Goal: Navigation & Orientation: Understand site structure

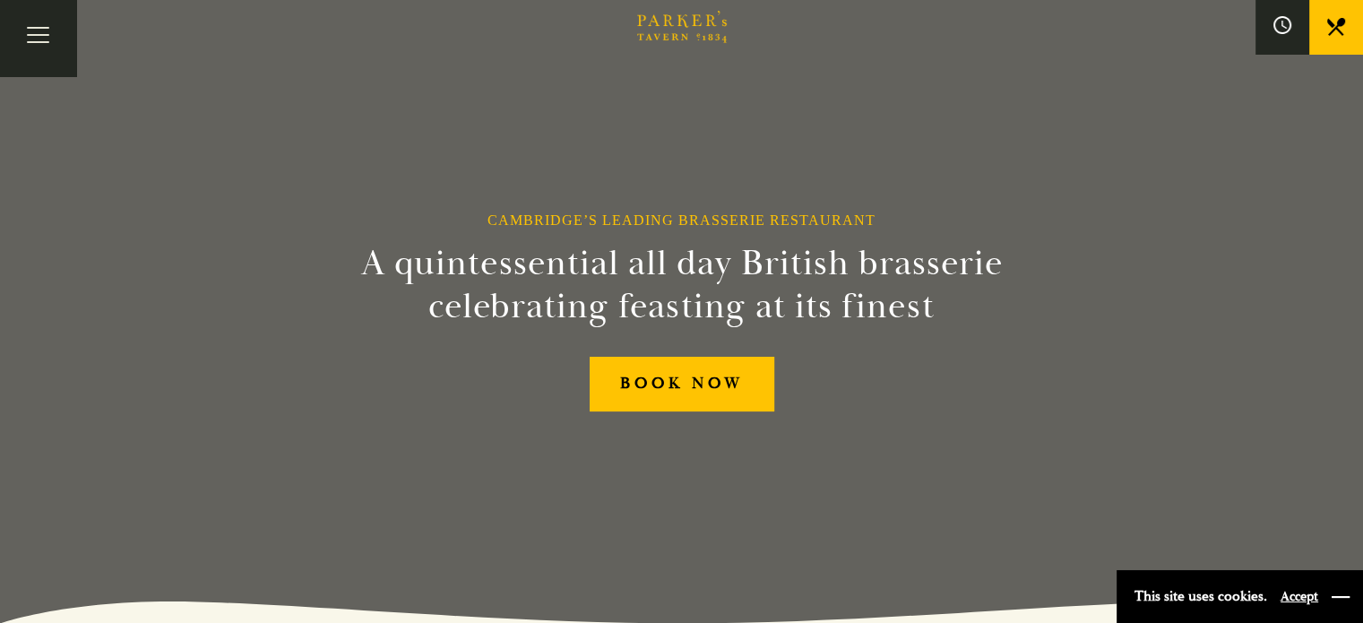
click at [1341, 601] on button "button" at bounding box center [1341, 597] width 18 height 18
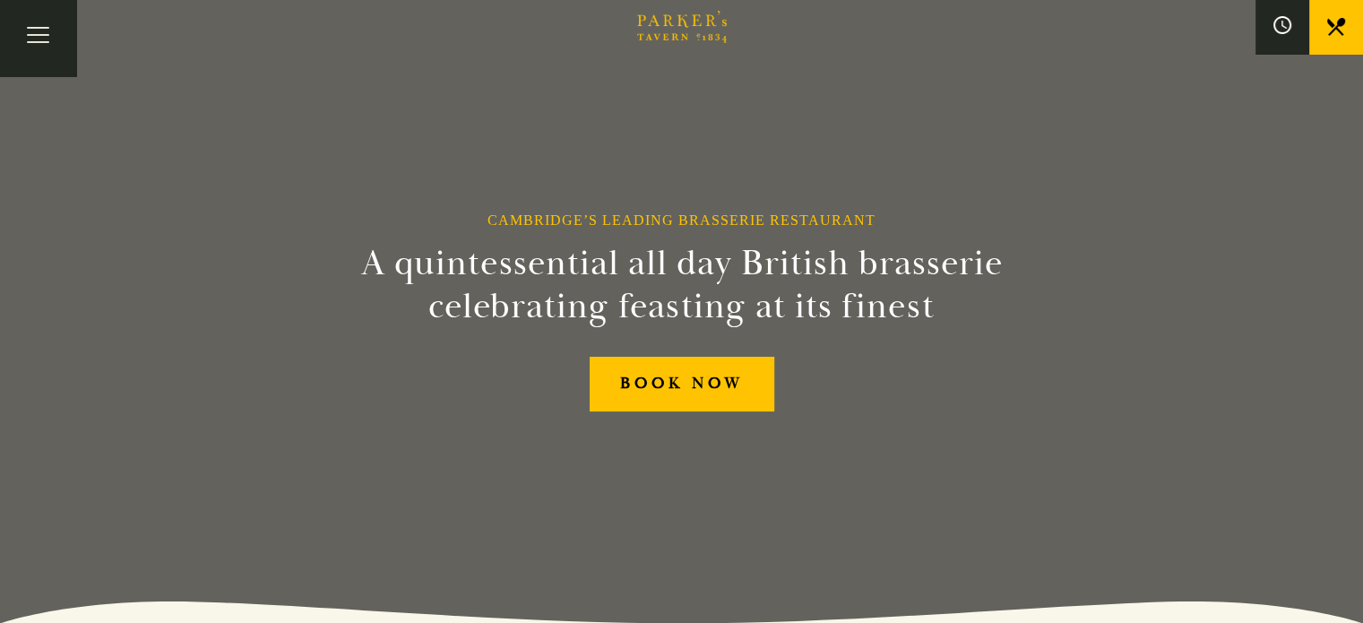
click at [0, 0] on link "Restaurant" at bounding box center [0, 0] width 0 height 0
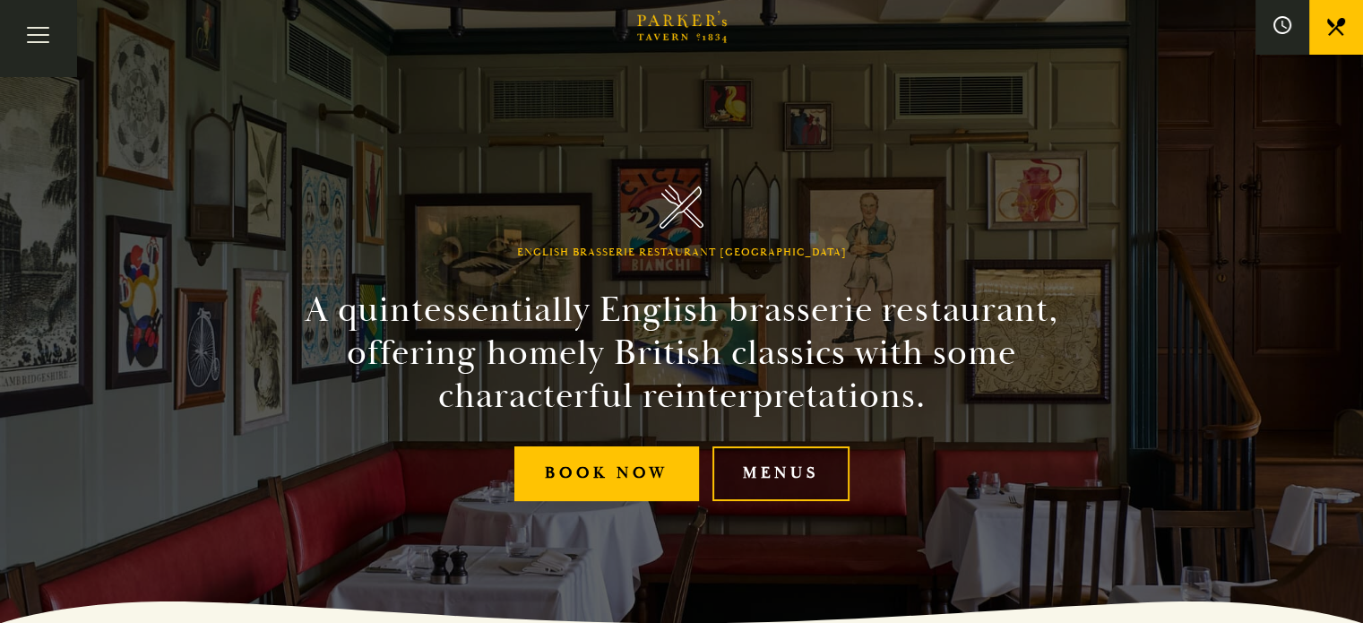
click at [776, 472] on link "Menus" at bounding box center [781, 473] width 137 height 55
click at [0, 0] on link "Afternoon Tea" at bounding box center [0, 0] width 0 height 0
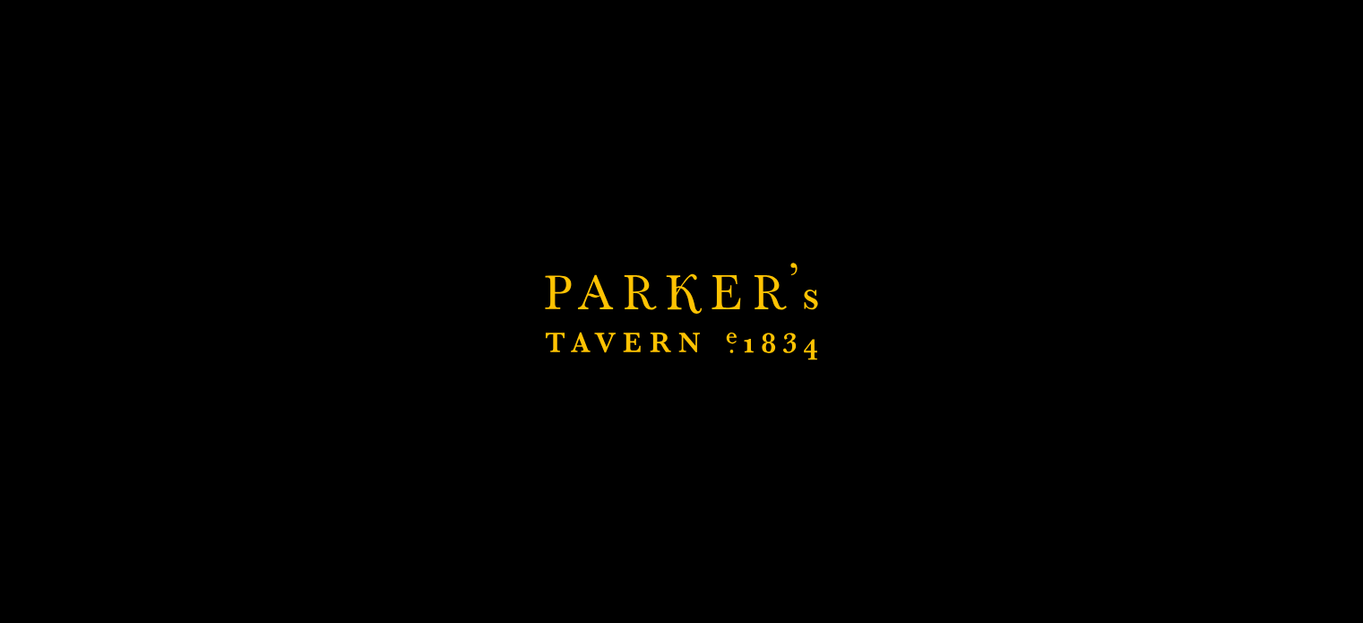
scroll to position [218, 0]
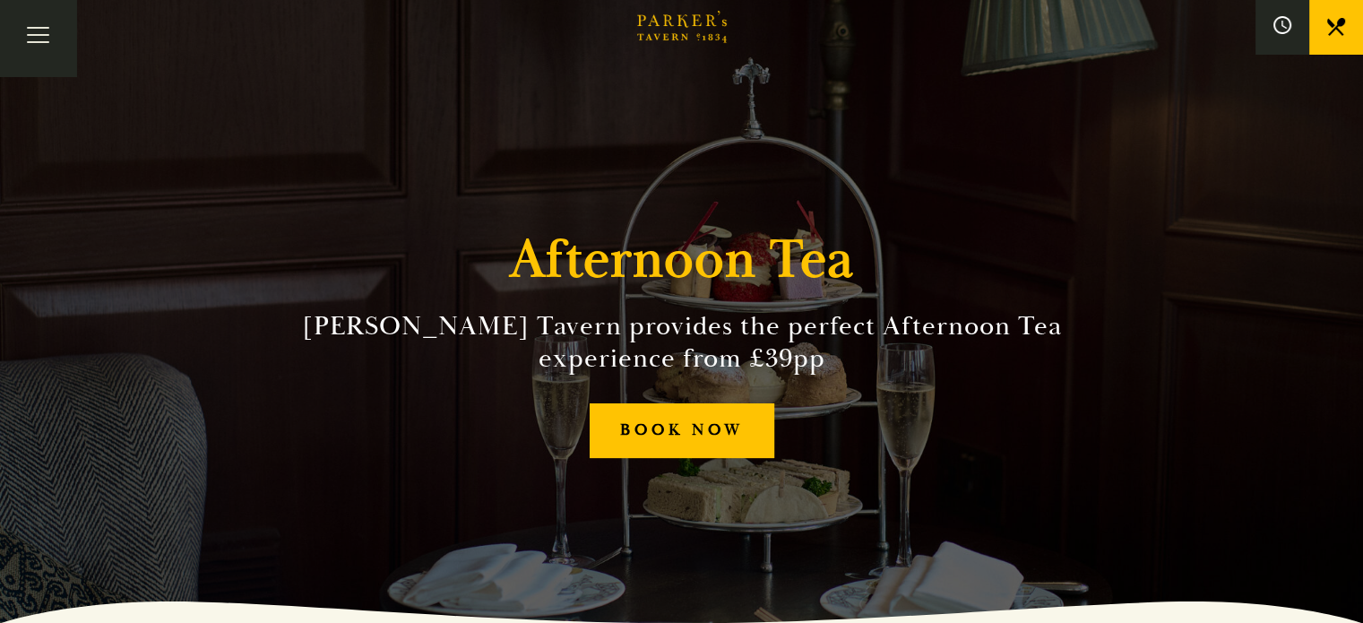
click at [0, 0] on link "What’s On" at bounding box center [0, 0] width 0 height 0
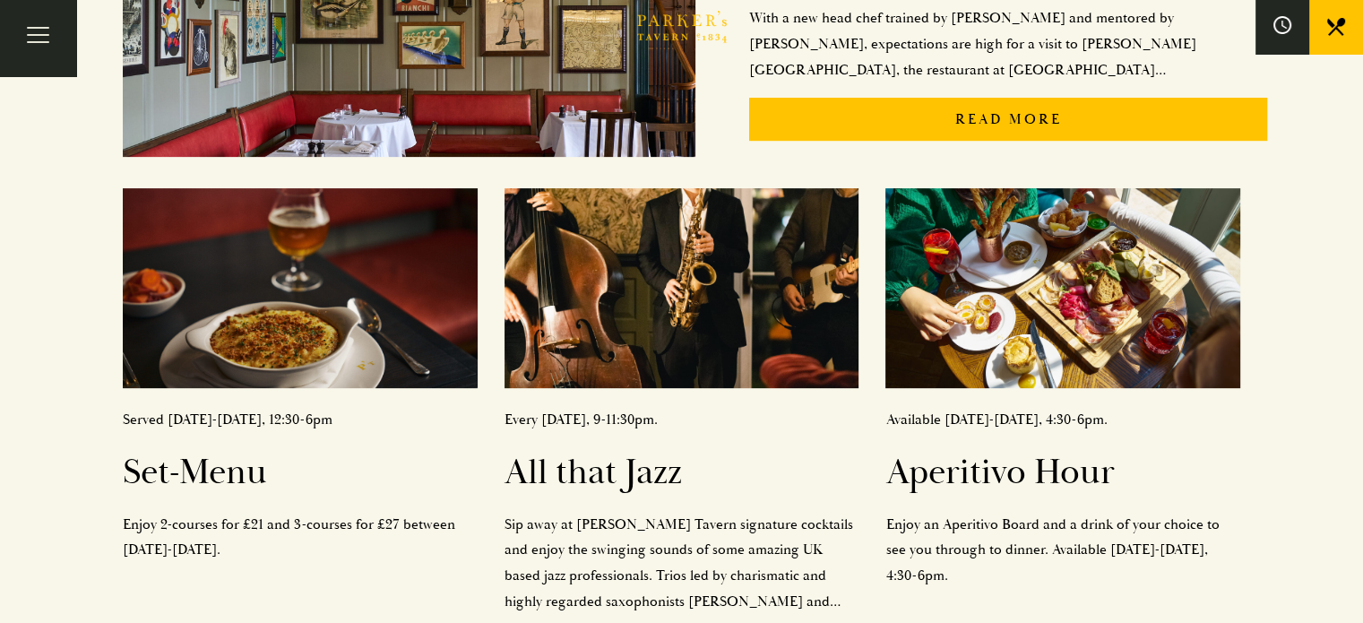
scroll to position [658, 0]
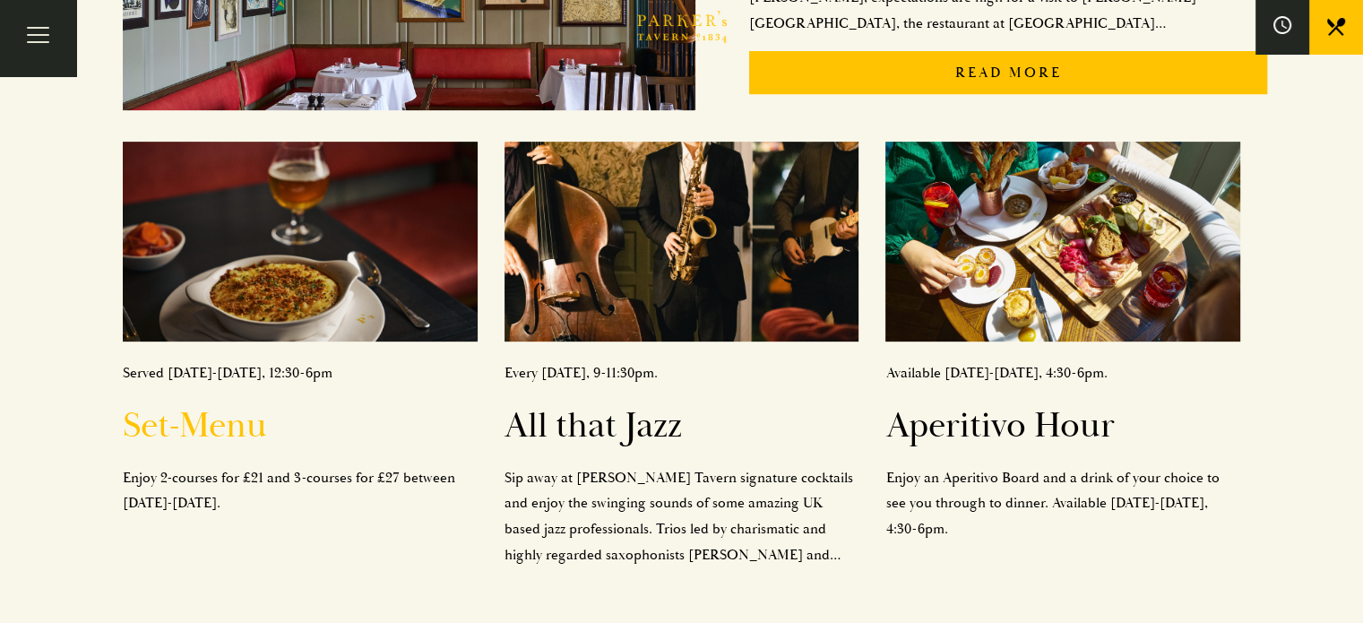
click at [250, 432] on h2 "Set-Menu" at bounding box center [300, 425] width 355 height 43
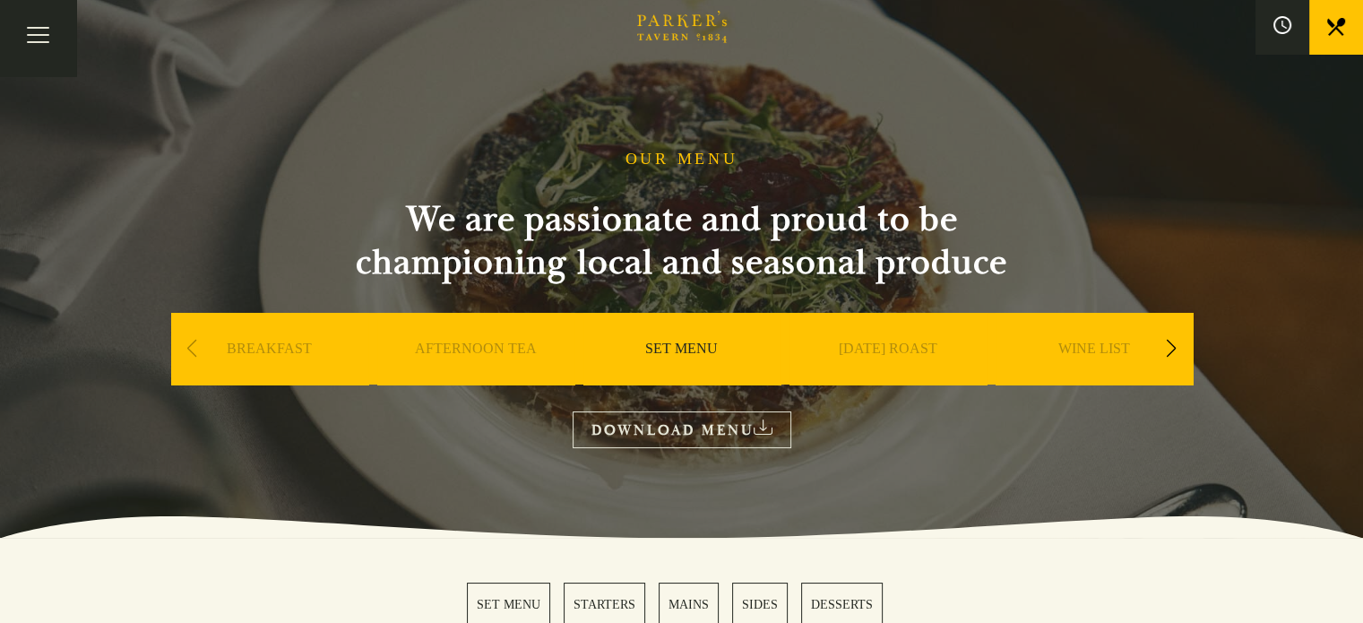
click at [0, 0] on link "Restaurant" at bounding box center [0, 0] width 0 height 0
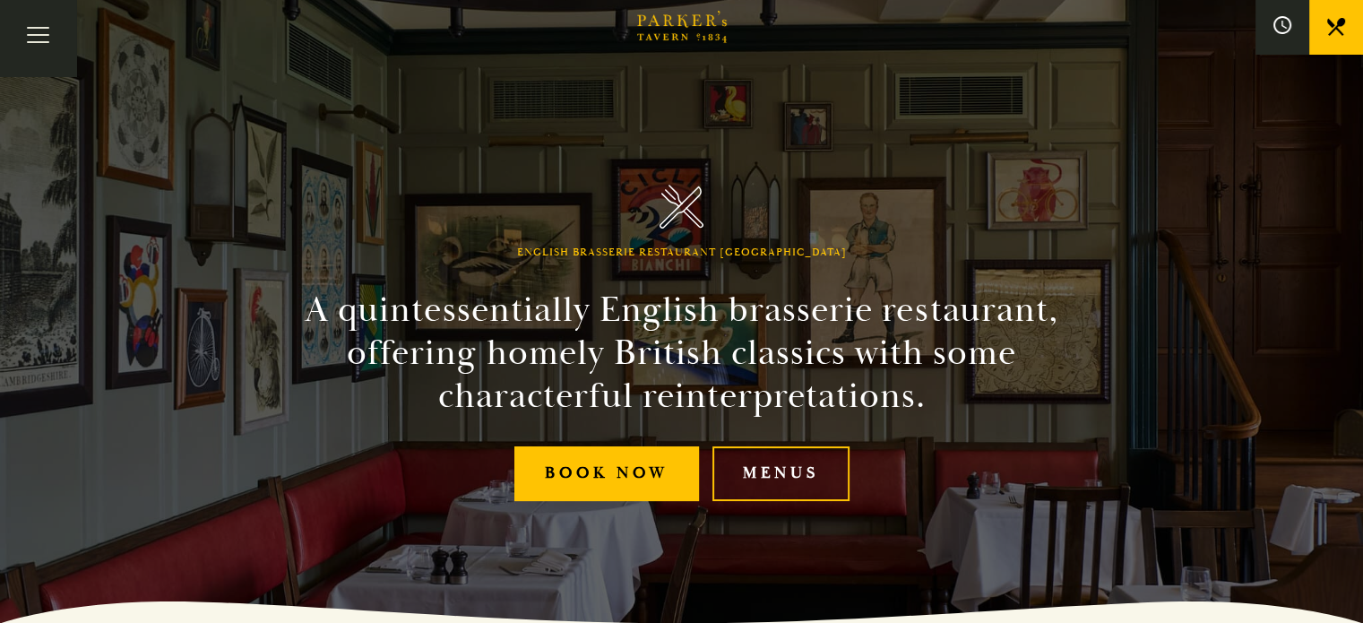
click at [0, 0] on link "Bar" at bounding box center [0, 0] width 0 height 0
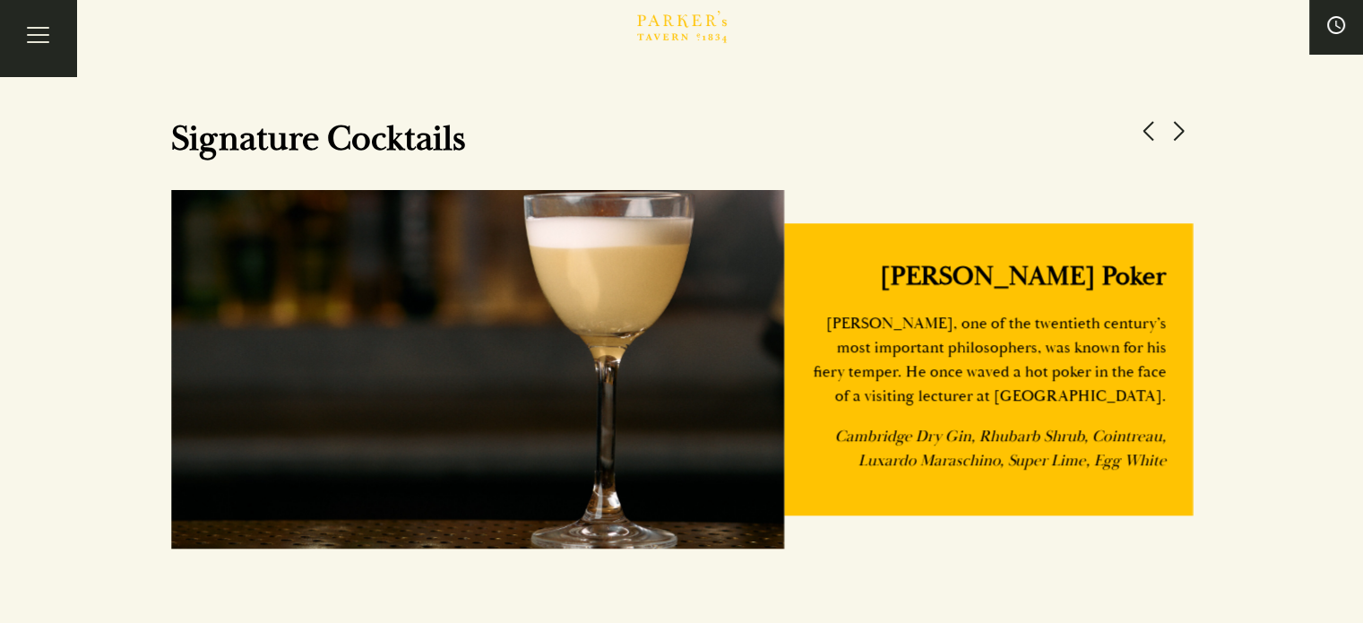
scroll to position [1529, 0]
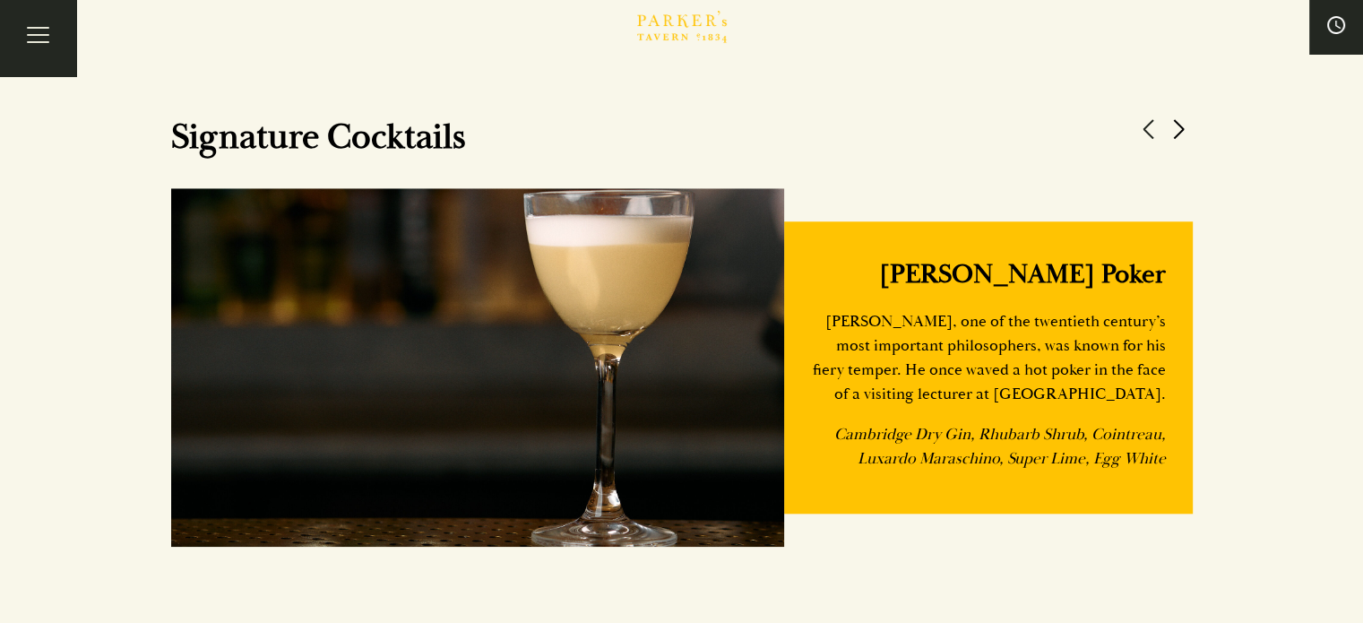
click at [1182, 130] on button at bounding box center [1179, 129] width 27 height 27
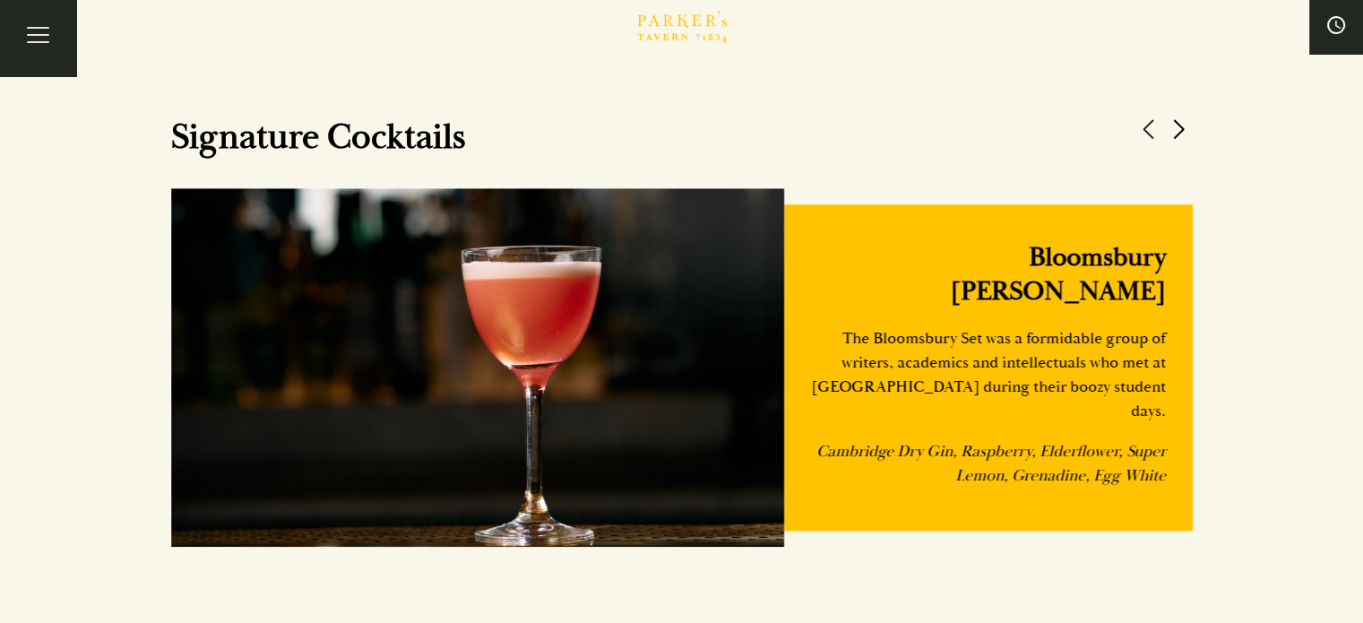
click at [1182, 130] on button at bounding box center [1179, 129] width 27 height 27
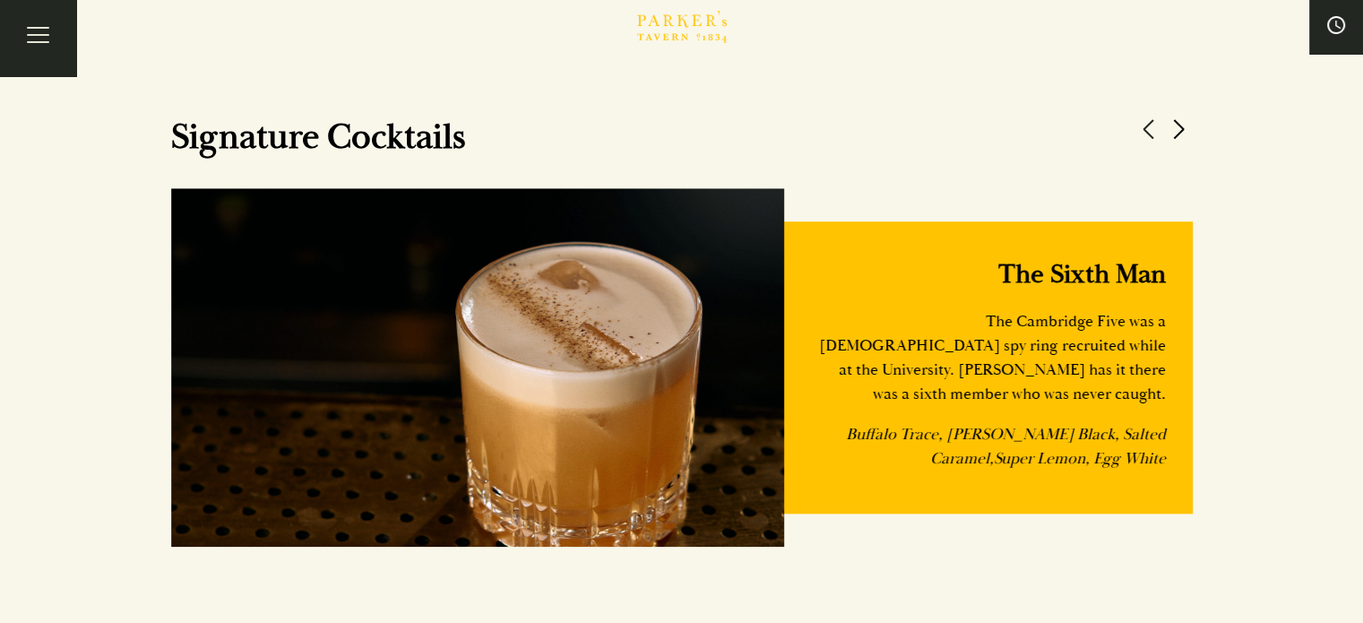
click at [1182, 130] on button at bounding box center [1179, 129] width 27 height 27
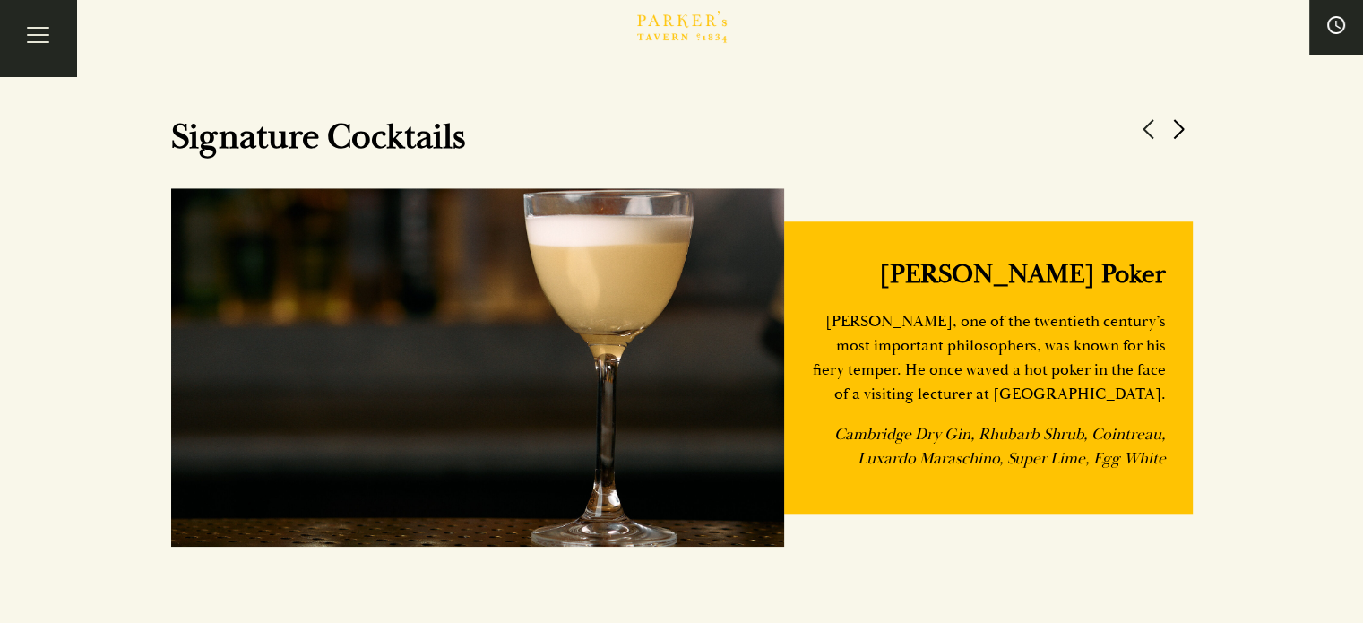
click at [1182, 130] on button at bounding box center [1179, 129] width 27 height 27
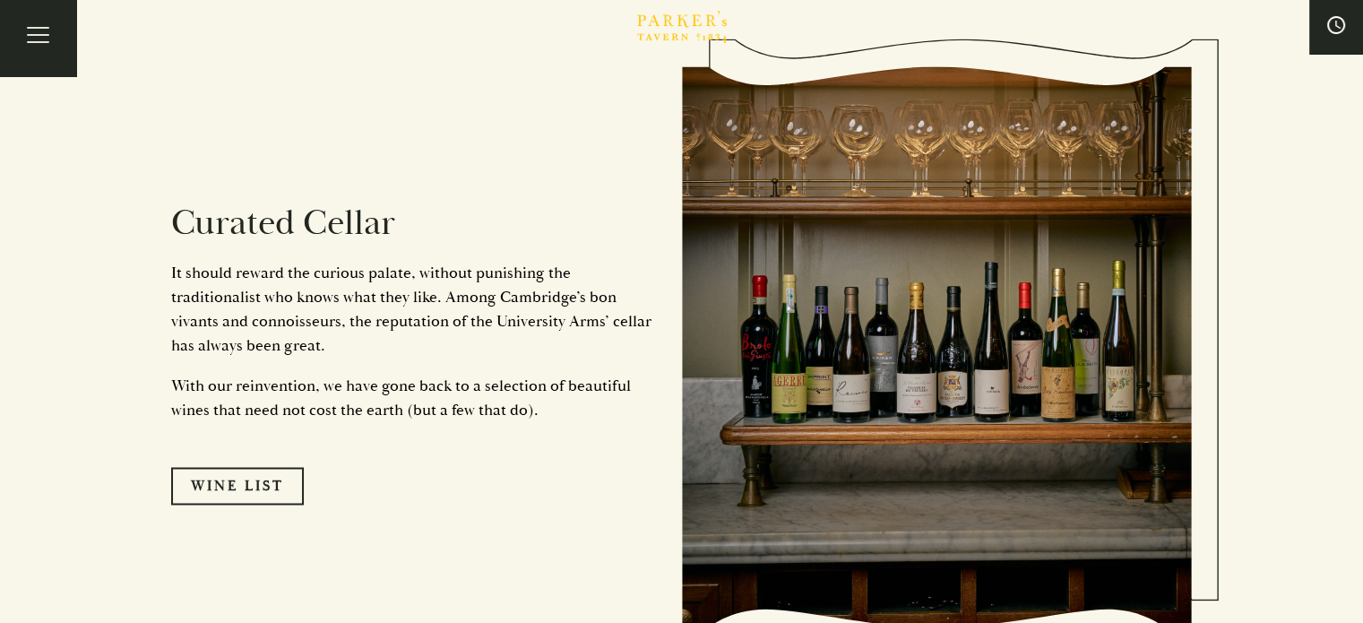
scroll to position [2789, 0]
